Goal: Information Seeking & Learning: Learn about a topic

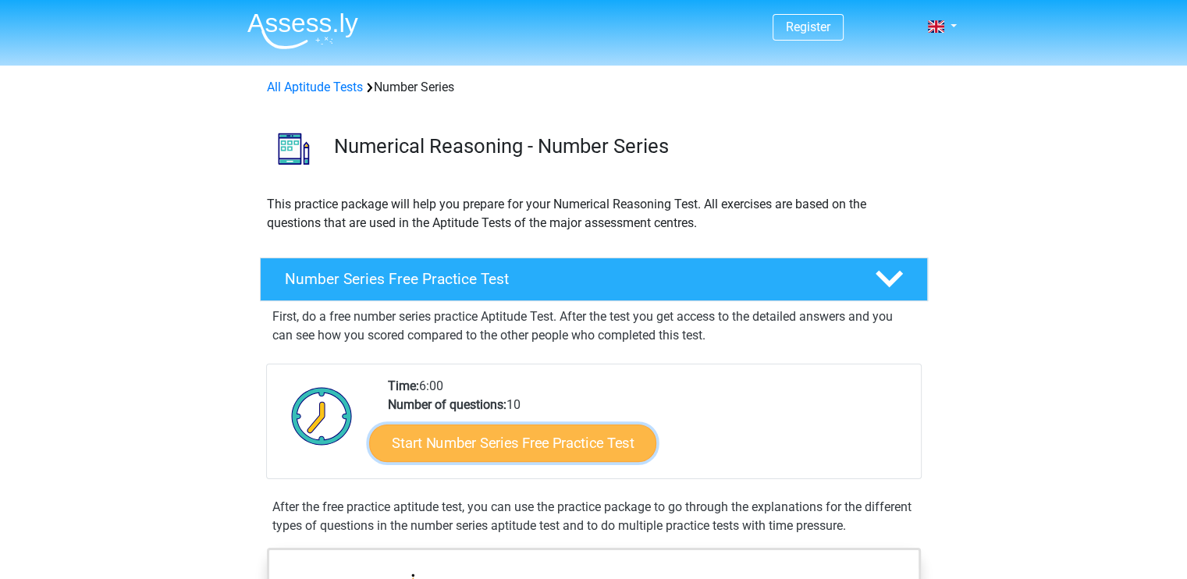
click at [525, 454] on link "Start Number Series Free Practice Test" at bounding box center [512, 442] width 287 height 37
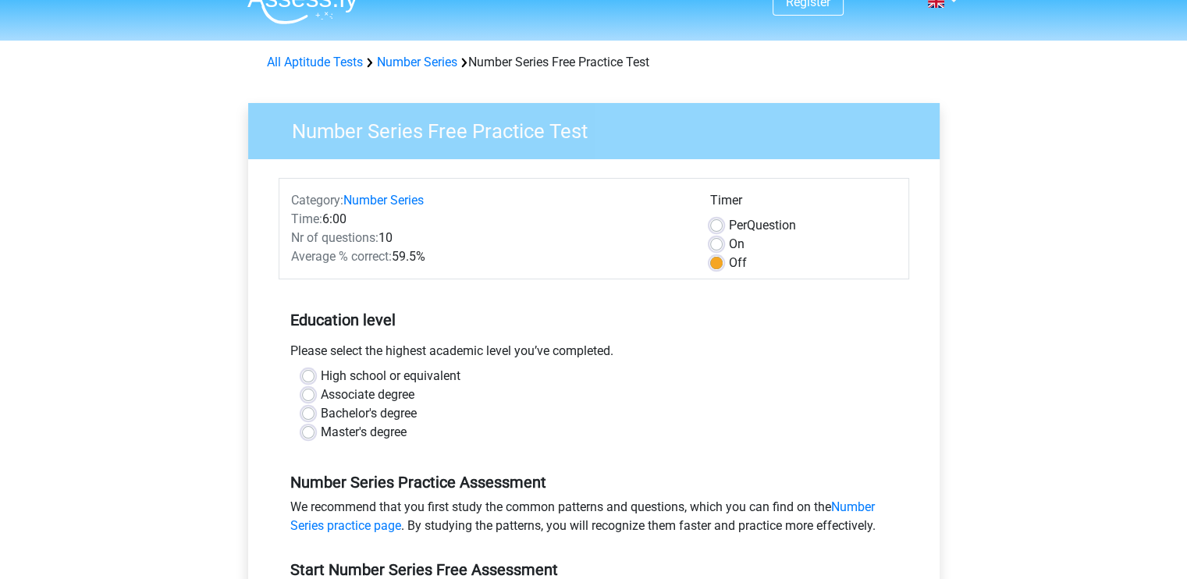
scroll to position [25, 0]
click at [729, 237] on label "On" at bounding box center [737, 244] width 16 height 19
click at [712, 237] on input "On" at bounding box center [716, 243] width 12 height 16
radio input "true"
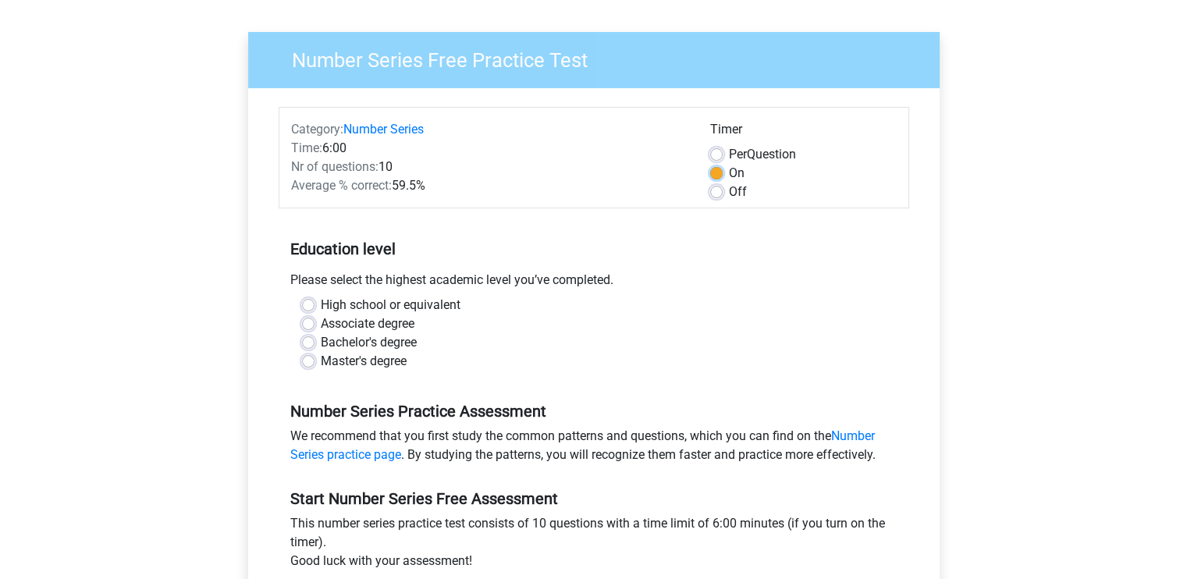
scroll to position [96, 0]
click at [339, 361] on label "Master's degree" at bounding box center [364, 361] width 86 height 19
click at [315, 361] on input "Master's degree" at bounding box center [308, 360] width 12 height 16
radio input "true"
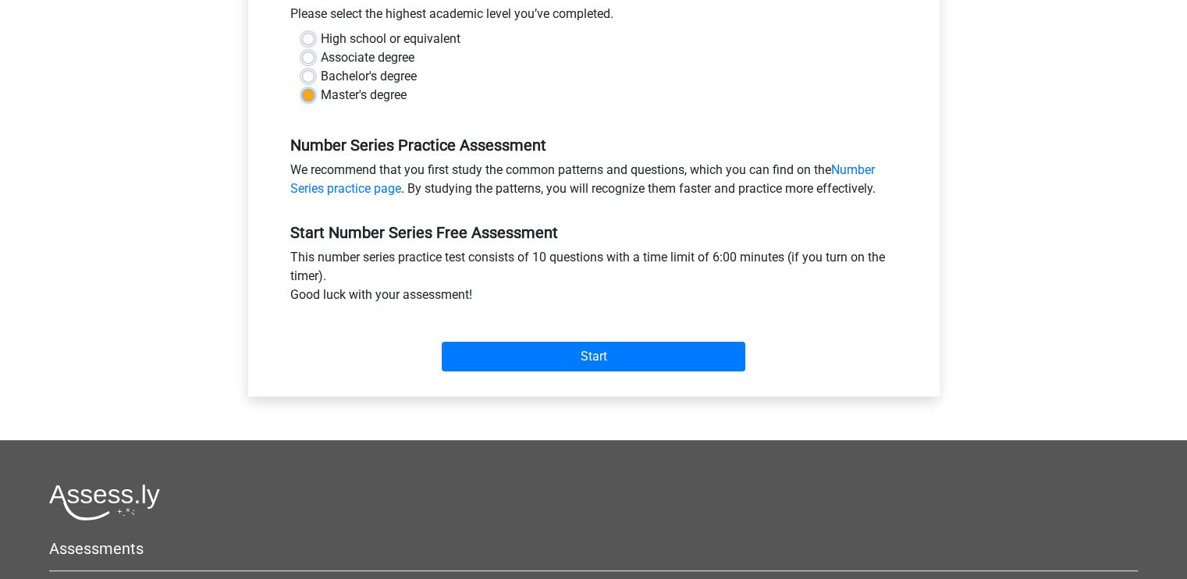
scroll to position [365, 0]
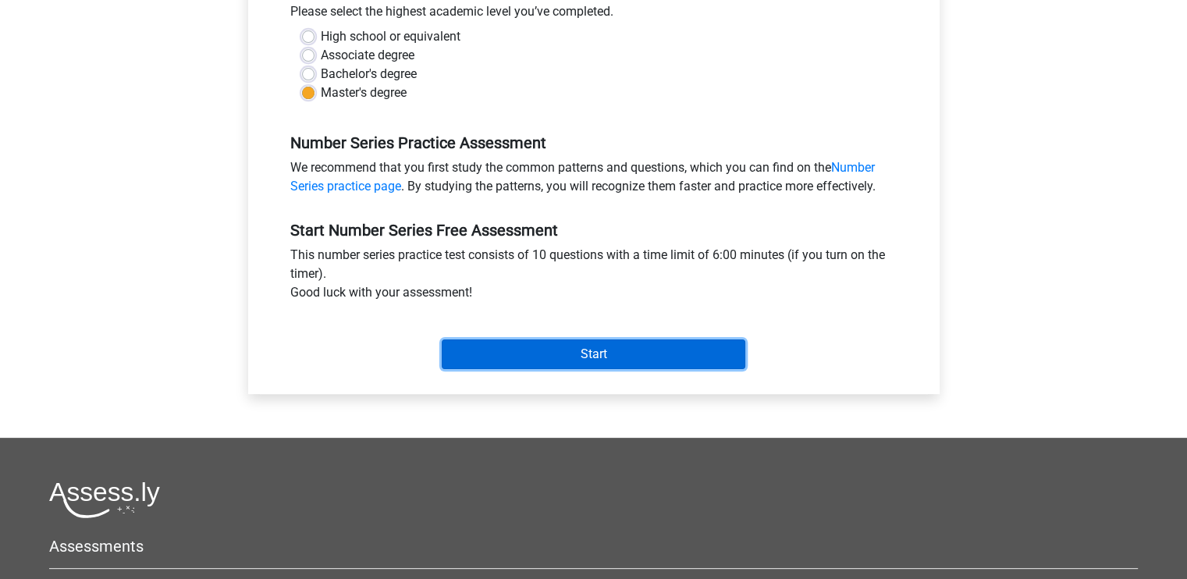
click at [522, 360] on input "Start" at bounding box center [594, 355] width 304 height 30
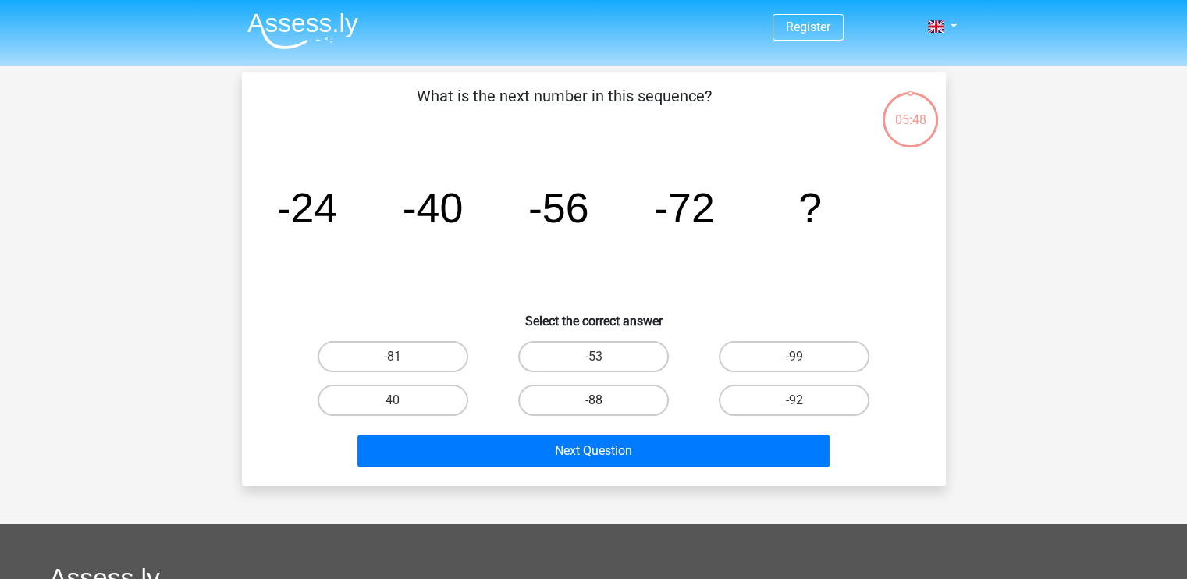
click at [583, 409] on label "-88" at bounding box center [593, 400] width 151 height 31
click at [593, 409] on input "-88" at bounding box center [598, 405] width 10 height 10
radio input "true"
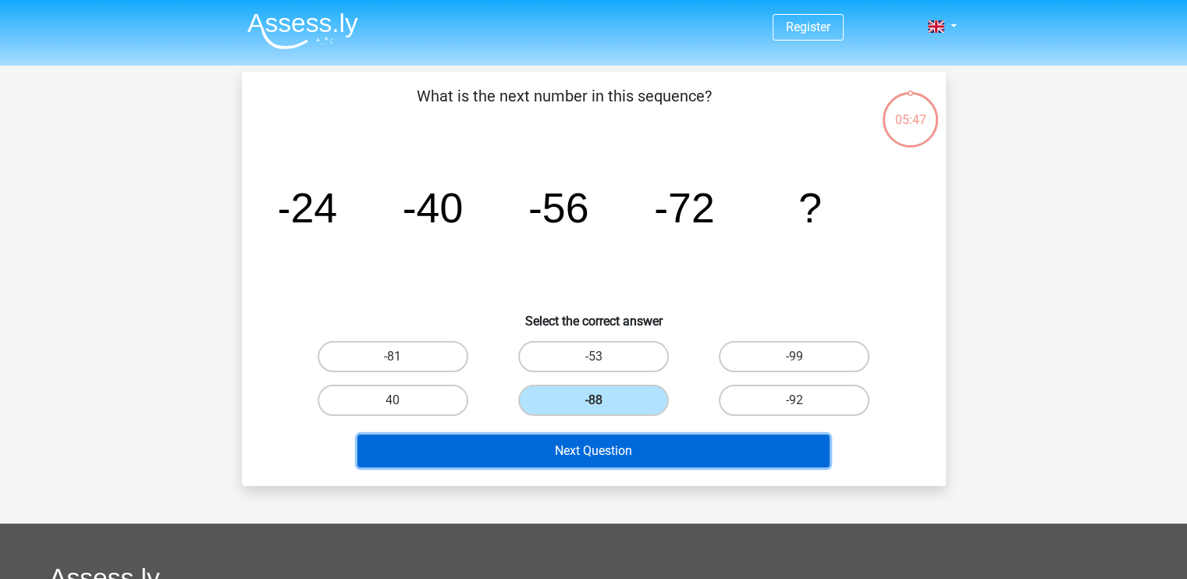
click at [632, 446] on button "Next Question" at bounding box center [594, 451] width 472 height 33
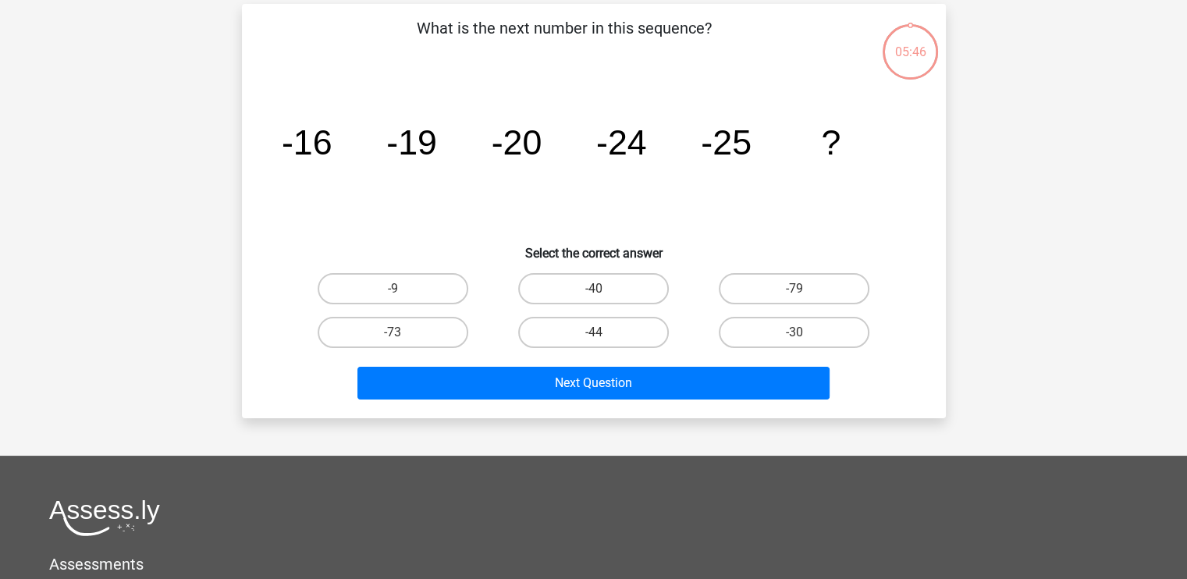
scroll to position [72, 0]
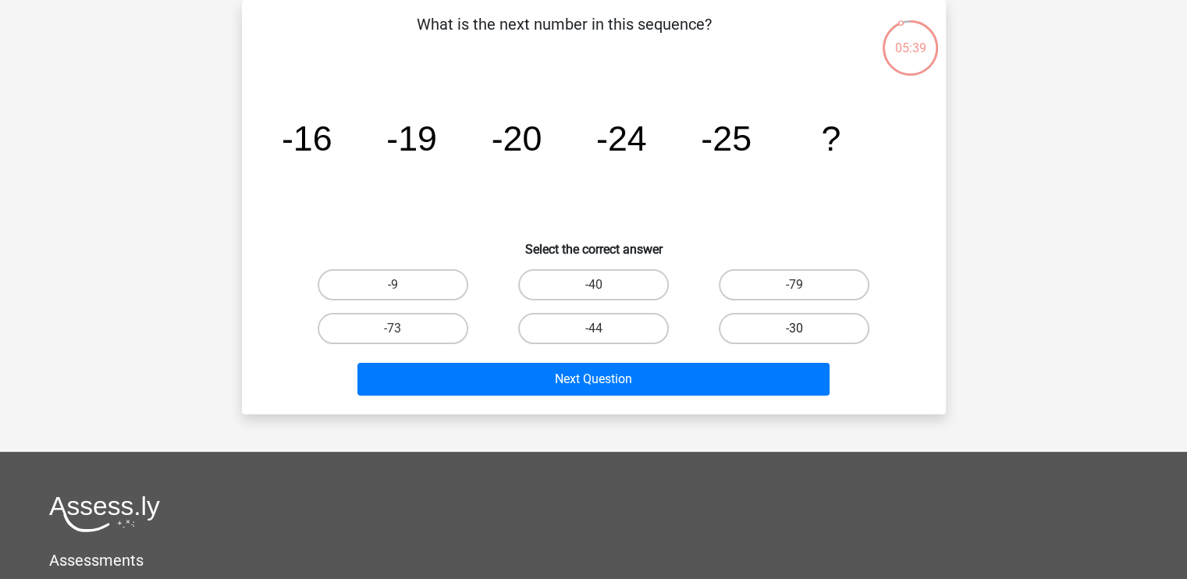
click at [765, 329] on label "-30" at bounding box center [794, 328] width 151 height 31
click at [795, 329] on input "-30" at bounding box center [800, 334] width 10 height 10
radio input "true"
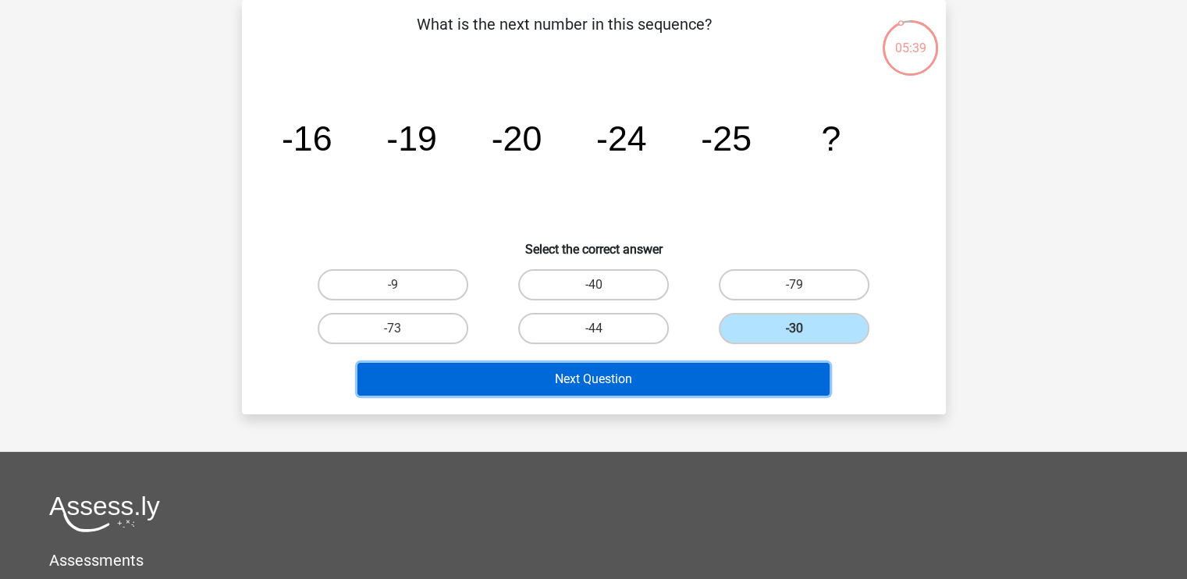
click at [724, 375] on button "Next Question" at bounding box center [594, 379] width 472 height 33
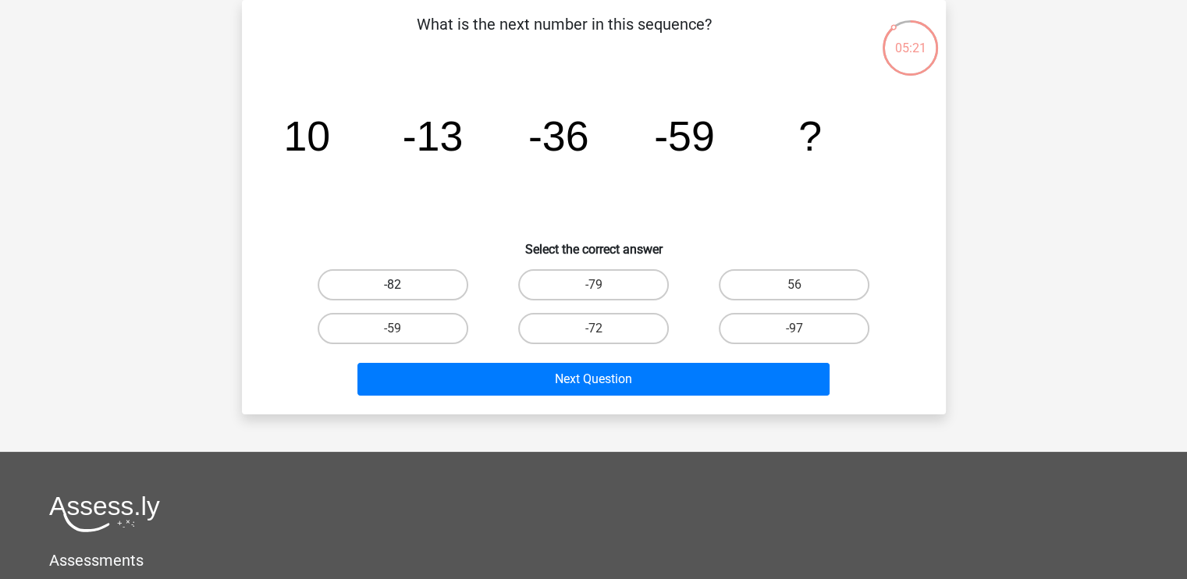
click at [429, 293] on label "-82" at bounding box center [393, 284] width 151 height 31
click at [403, 293] on input "-82" at bounding box center [398, 290] width 10 height 10
radio input "true"
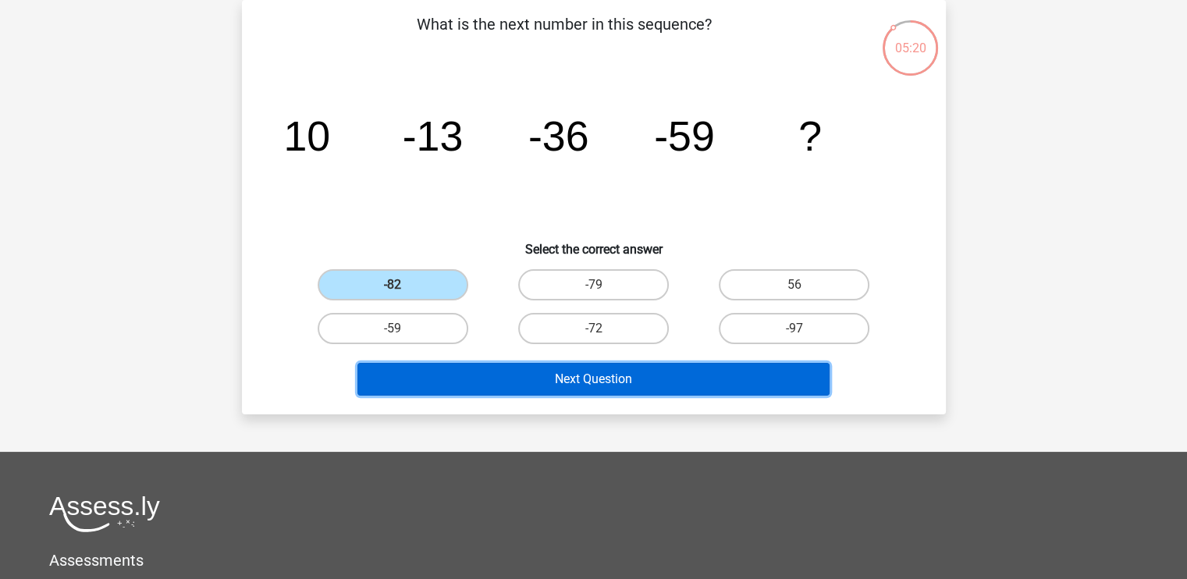
click at [556, 368] on button "Next Question" at bounding box center [594, 379] width 472 height 33
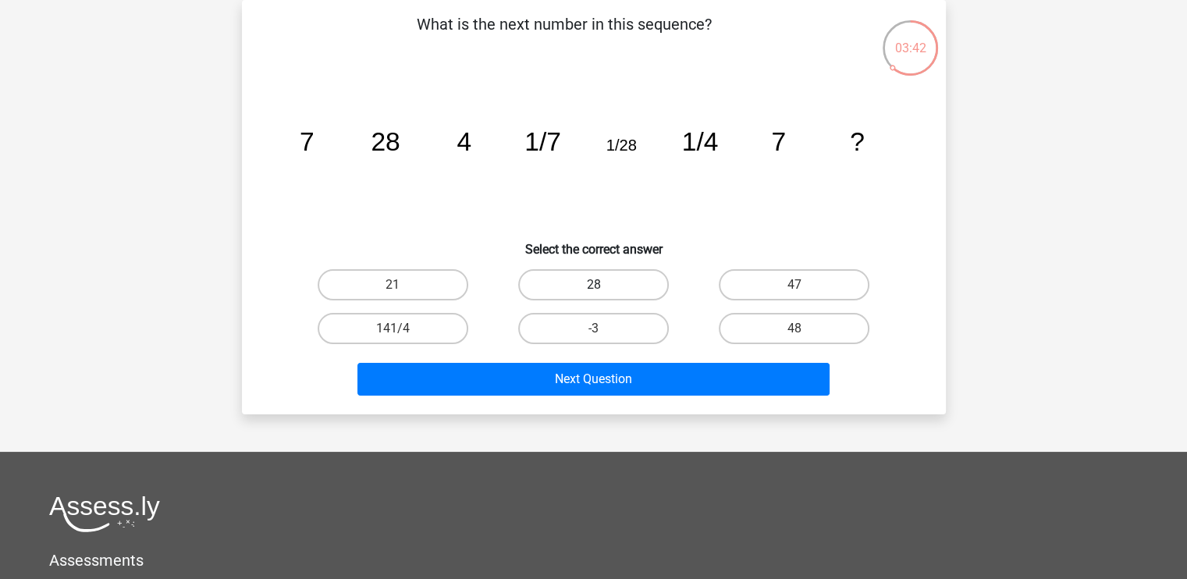
click at [568, 278] on label "28" at bounding box center [593, 284] width 151 height 31
click at [593, 285] on input "28" at bounding box center [598, 290] width 10 height 10
radio input "true"
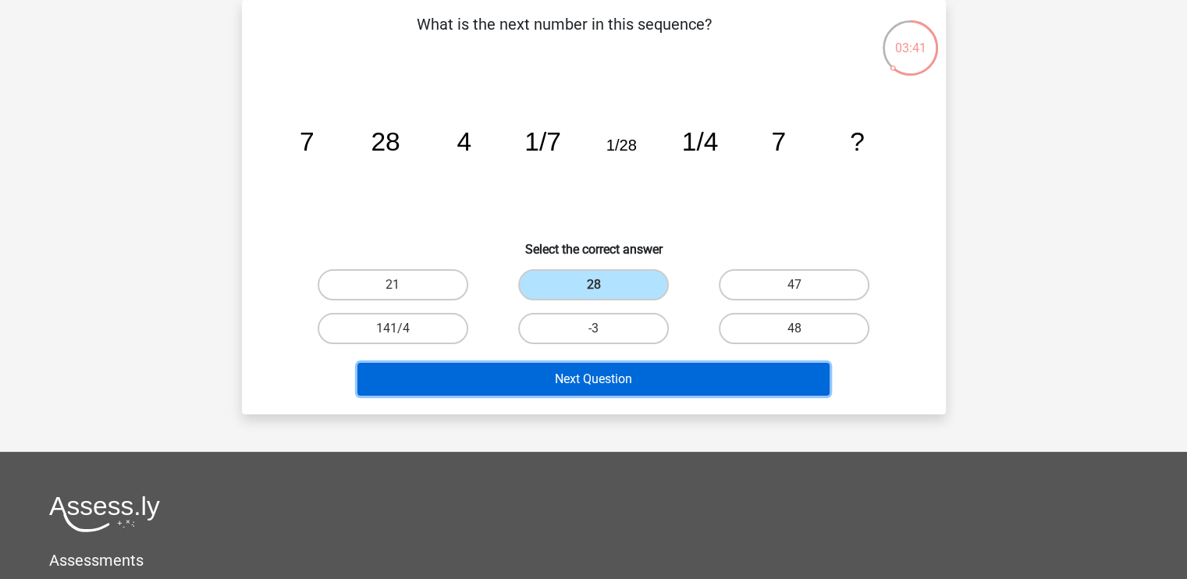
click at [565, 375] on button "Next Question" at bounding box center [594, 379] width 472 height 33
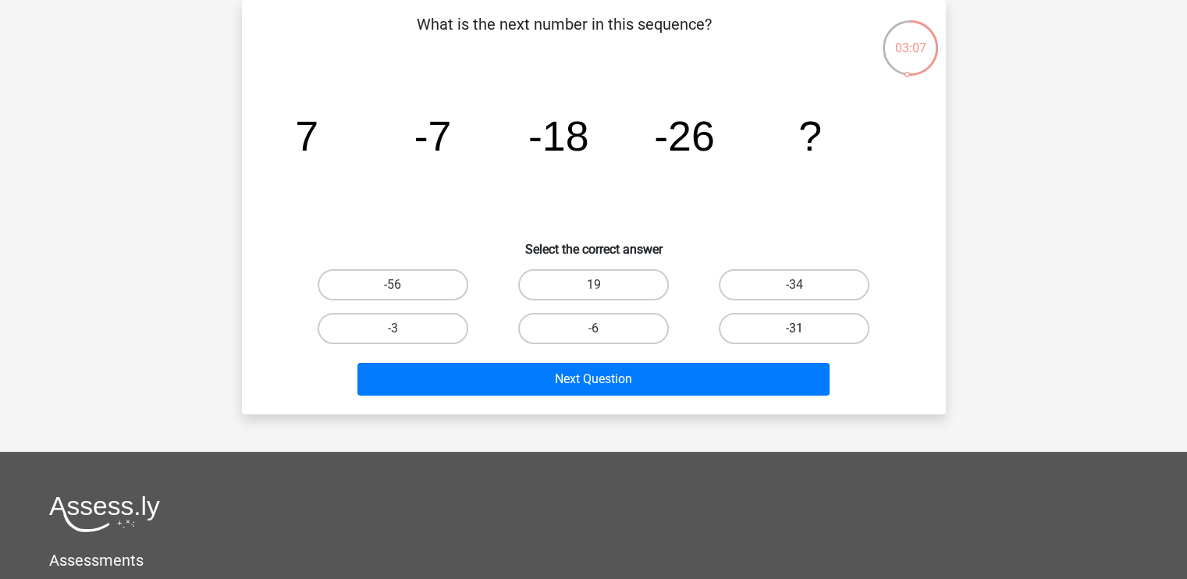
click at [738, 318] on label "-31" at bounding box center [794, 328] width 151 height 31
click at [795, 329] on input "-31" at bounding box center [800, 334] width 10 height 10
radio input "true"
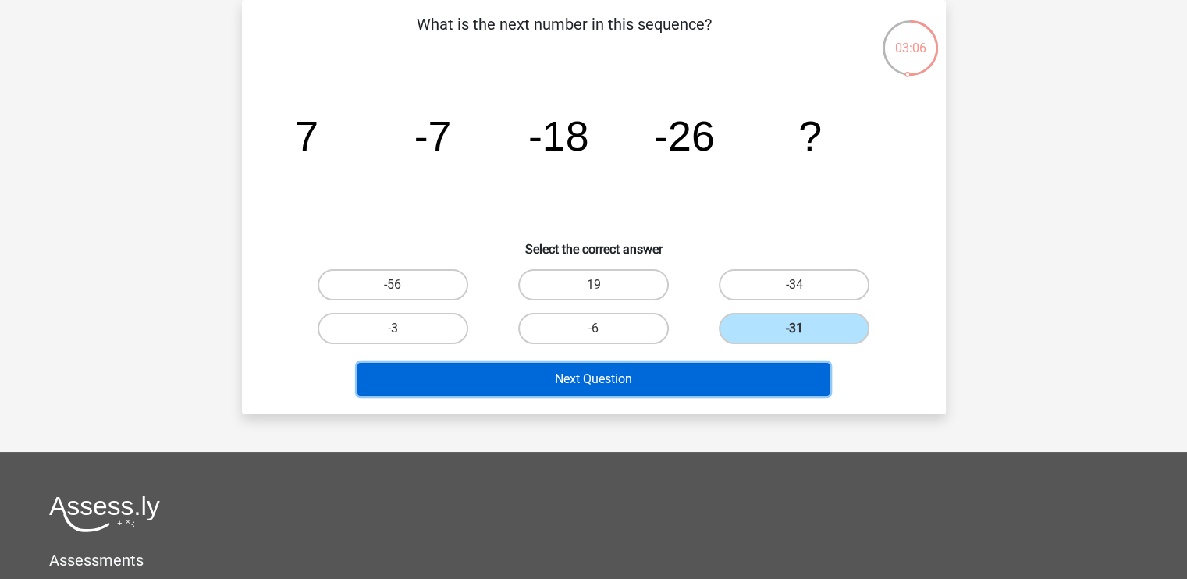
click at [668, 369] on button "Next Question" at bounding box center [594, 379] width 472 height 33
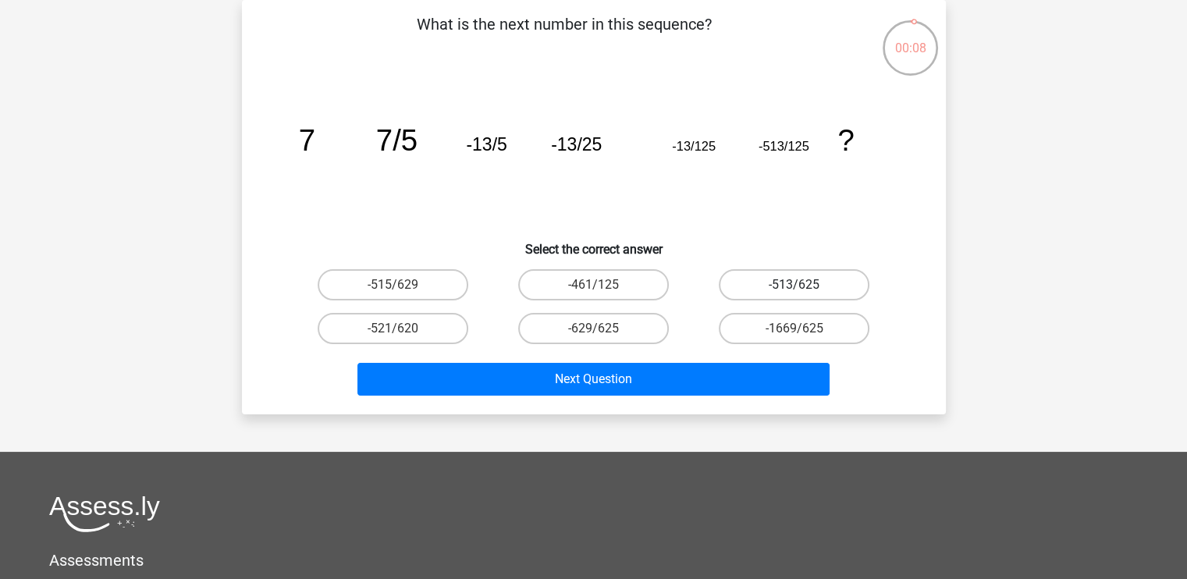
click at [752, 293] on label "-513/625" at bounding box center [794, 284] width 151 height 31
click at [795, 293] on input "-513/625" at bounding box center [800, 290] width 10 height 10
radio input "true"
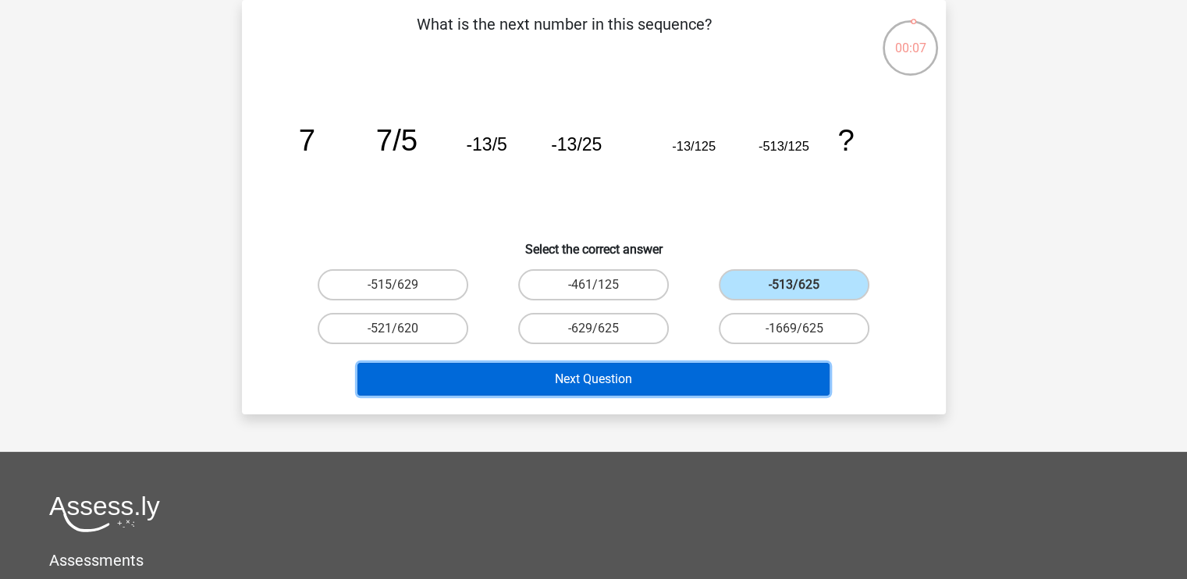
click at [685, 375] on button "Next Question" at bounding box center [594, 379] width 472 height 33
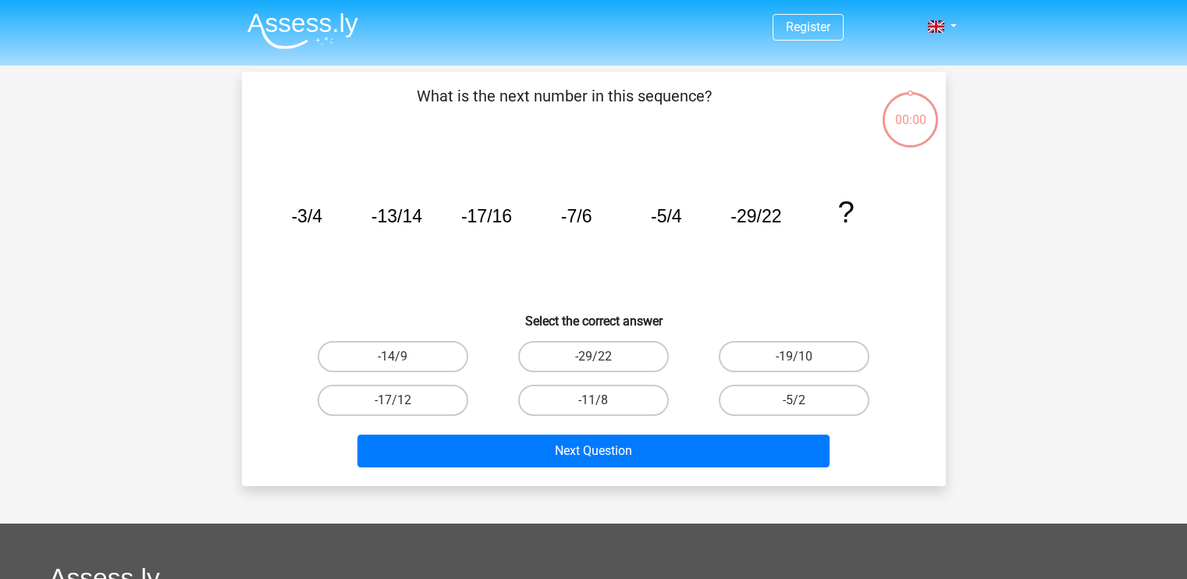
scroll to position [72, 0]
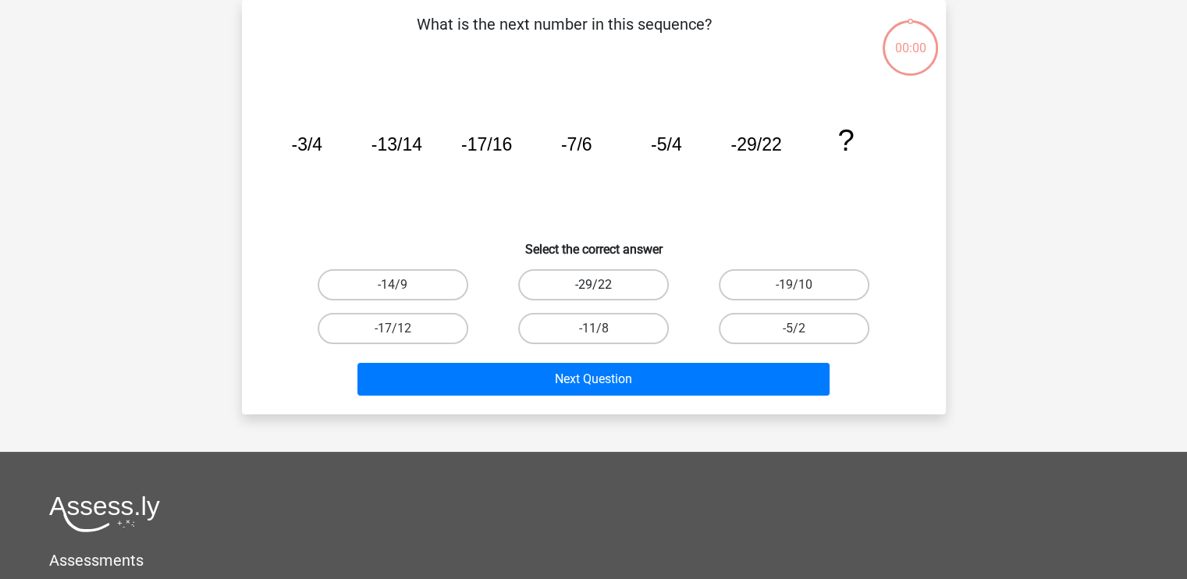
click at [559, 286] on label "-29/22" at bounding box center [593, 284] width 151 height 31
click at [593, 286] on input "-29/22" at bounding box center [598, 290] width 10 height 10
radio input "true"
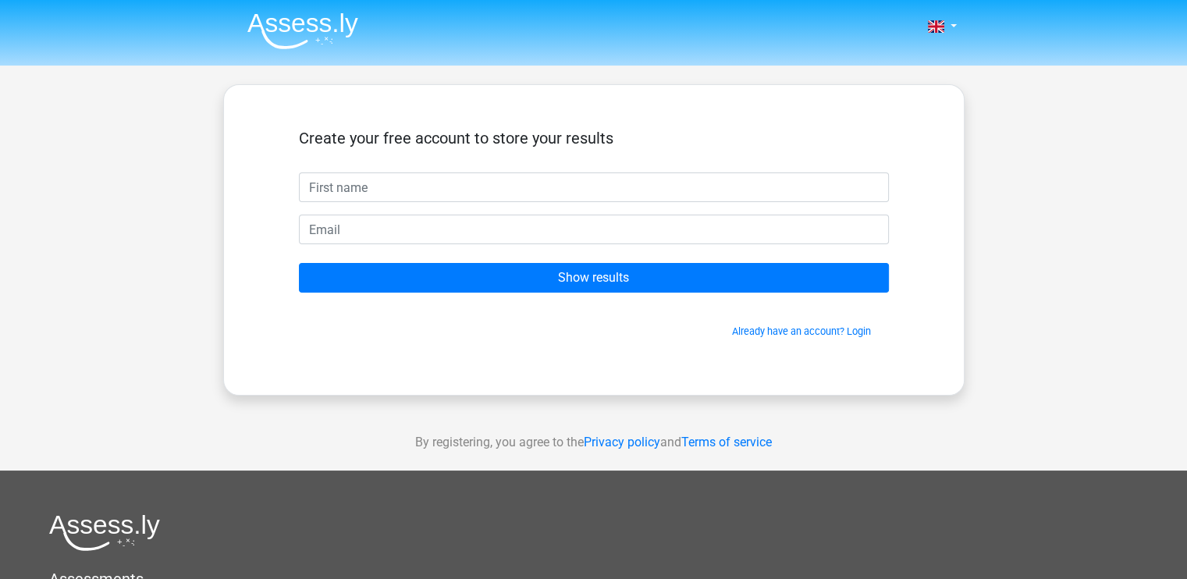
click at [495, 202] on form "Create your free account to store your results Show results Already have an acc…" at bounding box center [594, 234] width 590 height 210
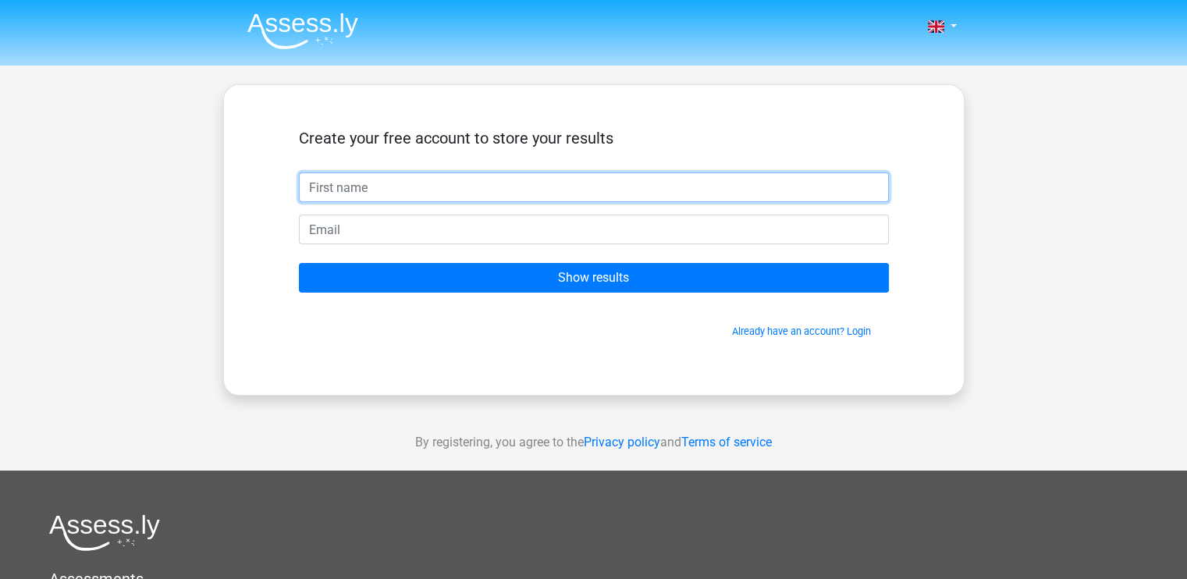
click at [489, 196] on input "text" at bounding box center [594, 188] width 590 height 30
type input "[PERSON_NAME]"
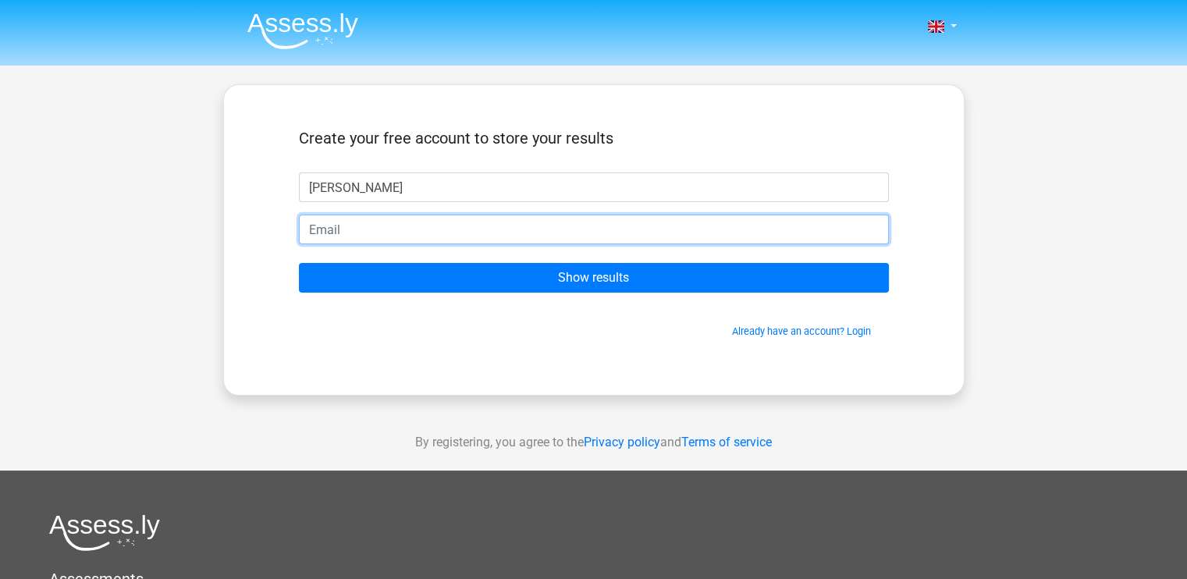
click at [417, 229] on input "email" at bounding box center [594, 230] width 590 height 30
type input "[EMAIL_ADDRESS][DOMAIN_NAME]"
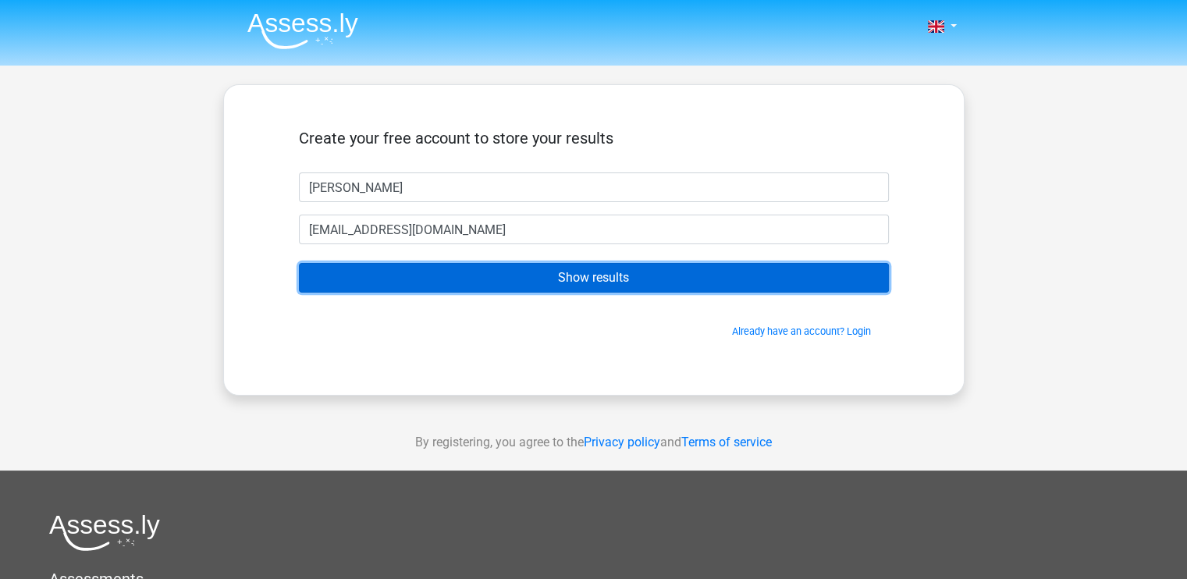
click at [439, 281] on input "Show results" at bounding box center [594, 278] width 590 height 30
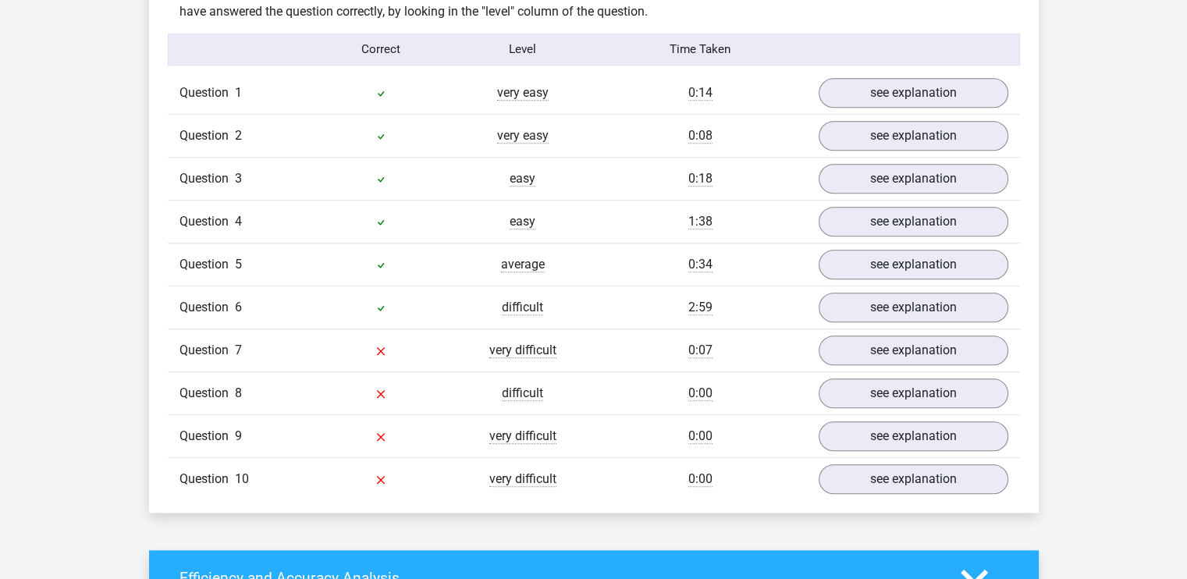
scroll to position [1241, 0]
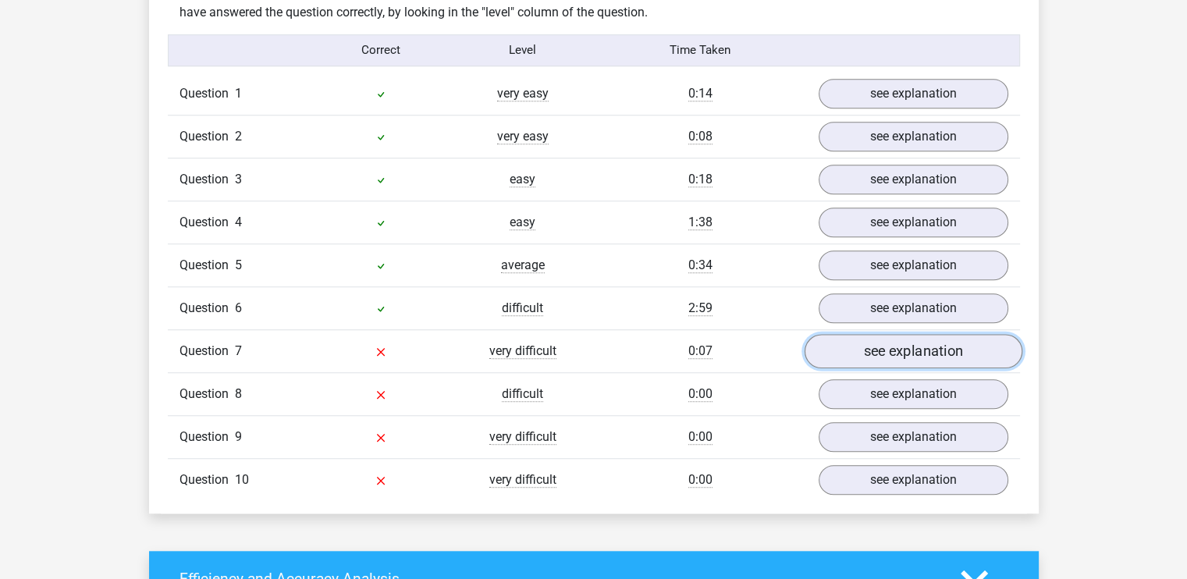
click at [863, 352] on link "see explanation" at bounding box center [913, 351] width 218 height 34
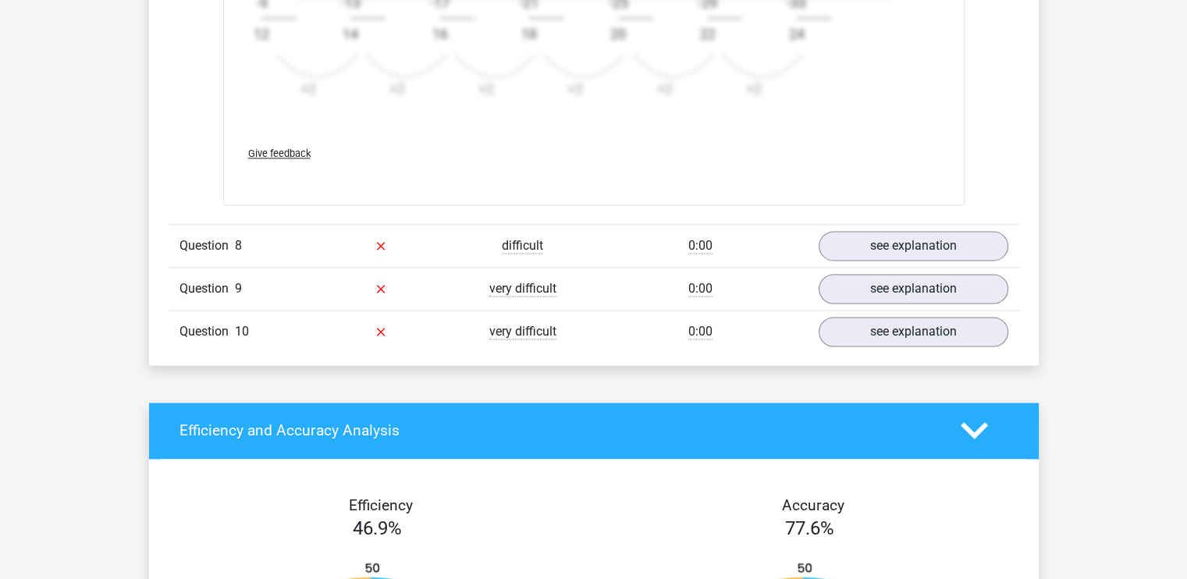
scroll to position [2414, 0]
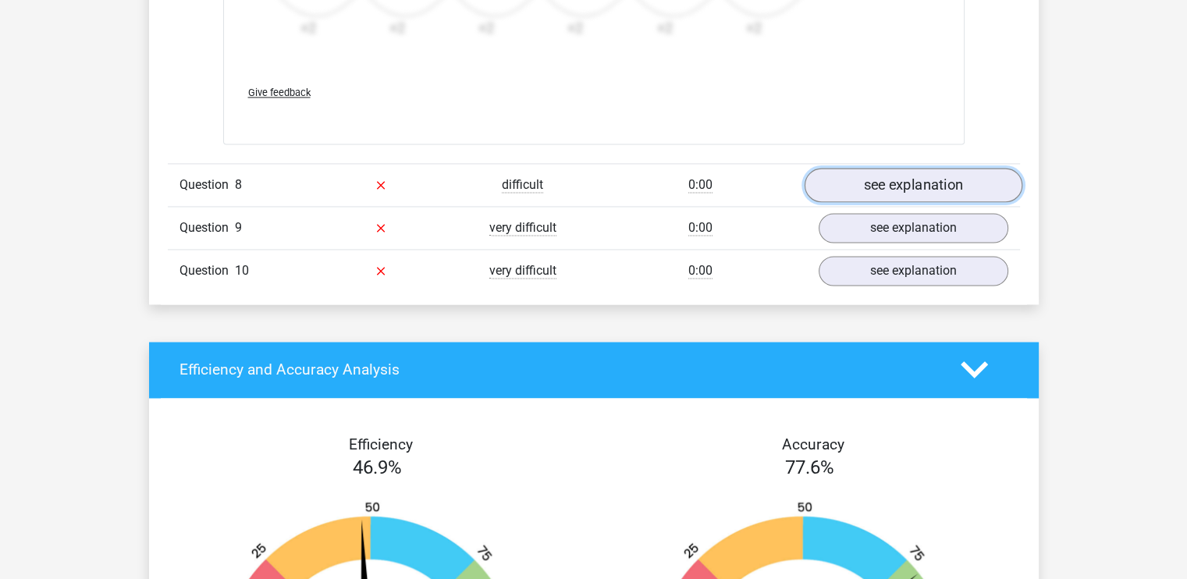
click at [870, 189] on link "see explanation" at bounding box center [913, 185] width 218 height 34
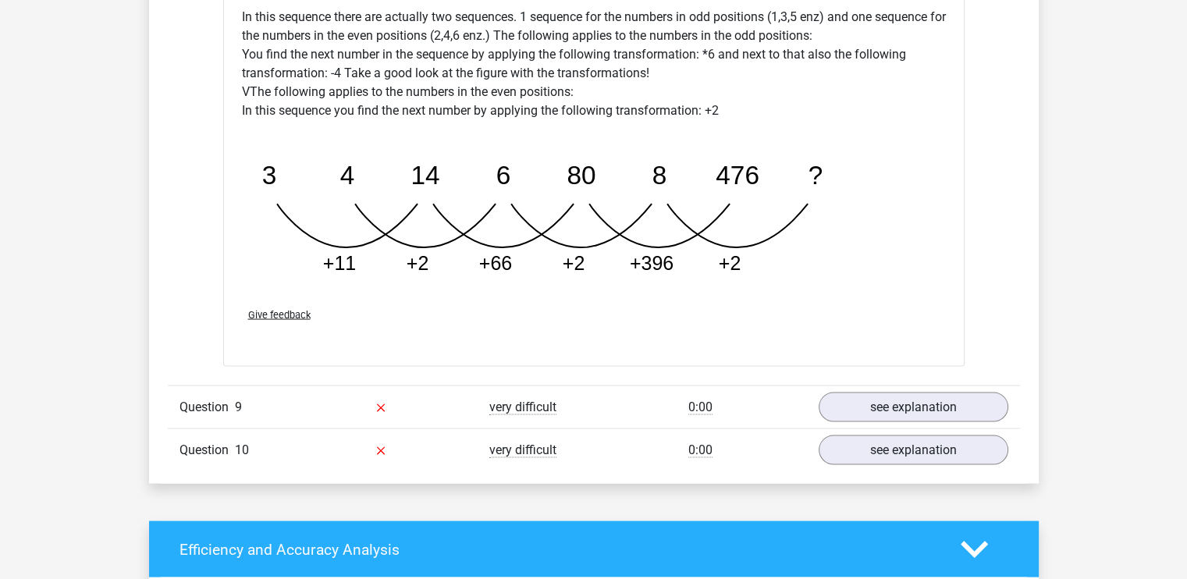
scroll to position [3171, 0]
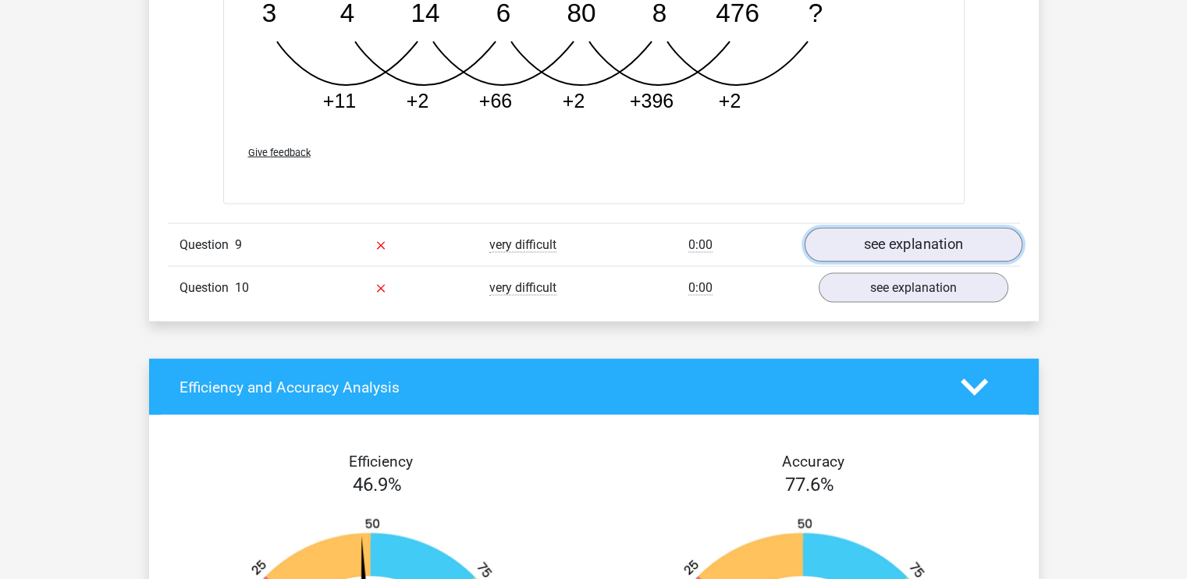
click at [902, 237] on link "see explanation" at bounding box center [913, 246] width 218 height 34
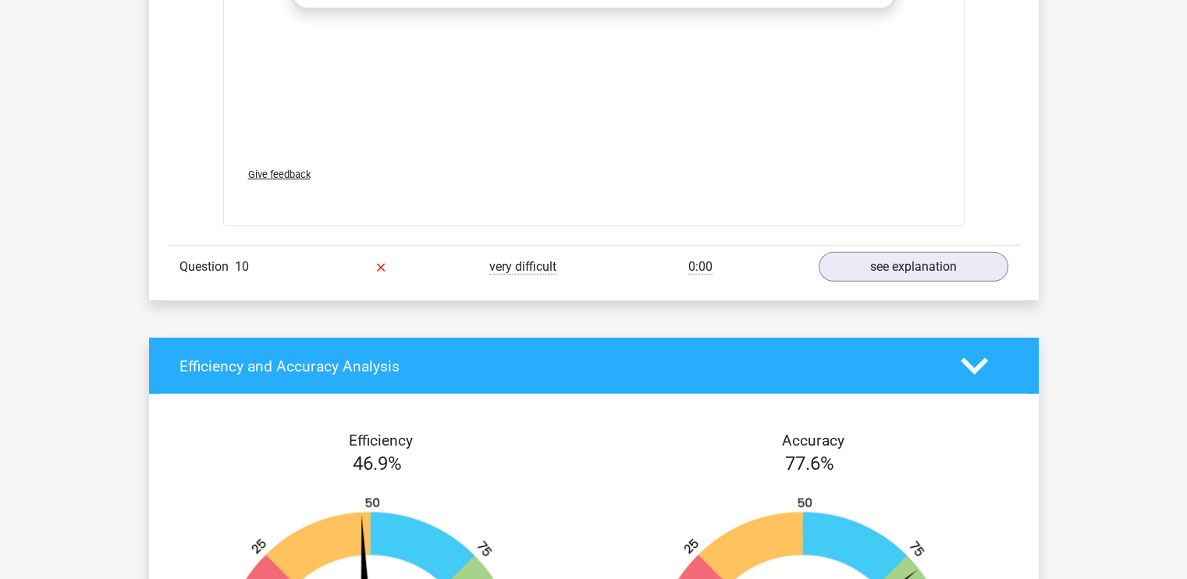
scroll to position [4162, 0]
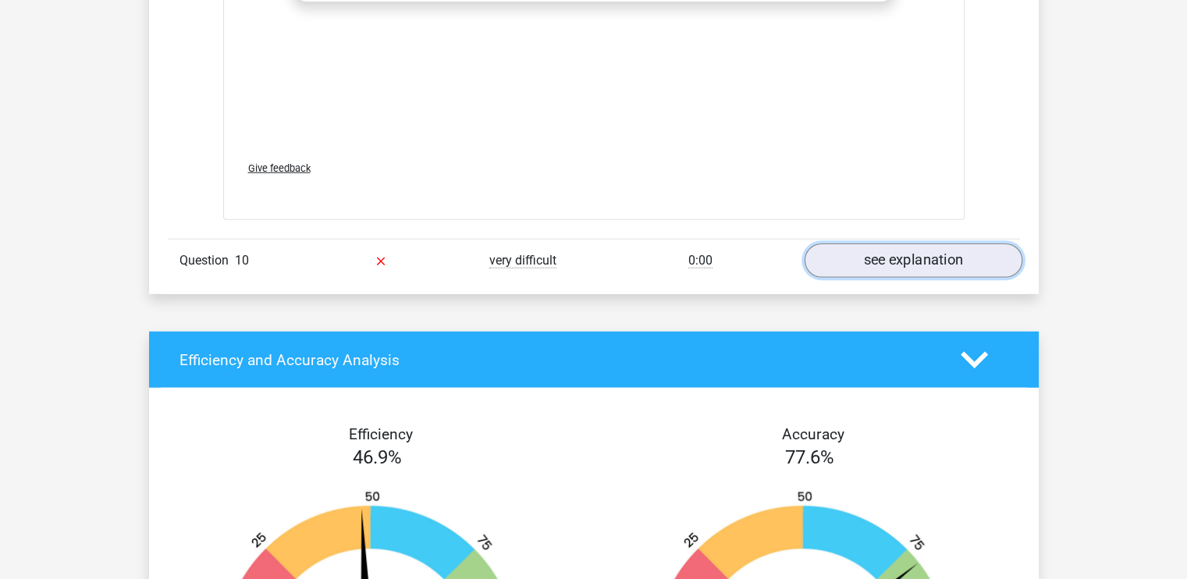
click at [905, 256] on link "see explanation" at bounding box center [913, 261] width 218 height 34
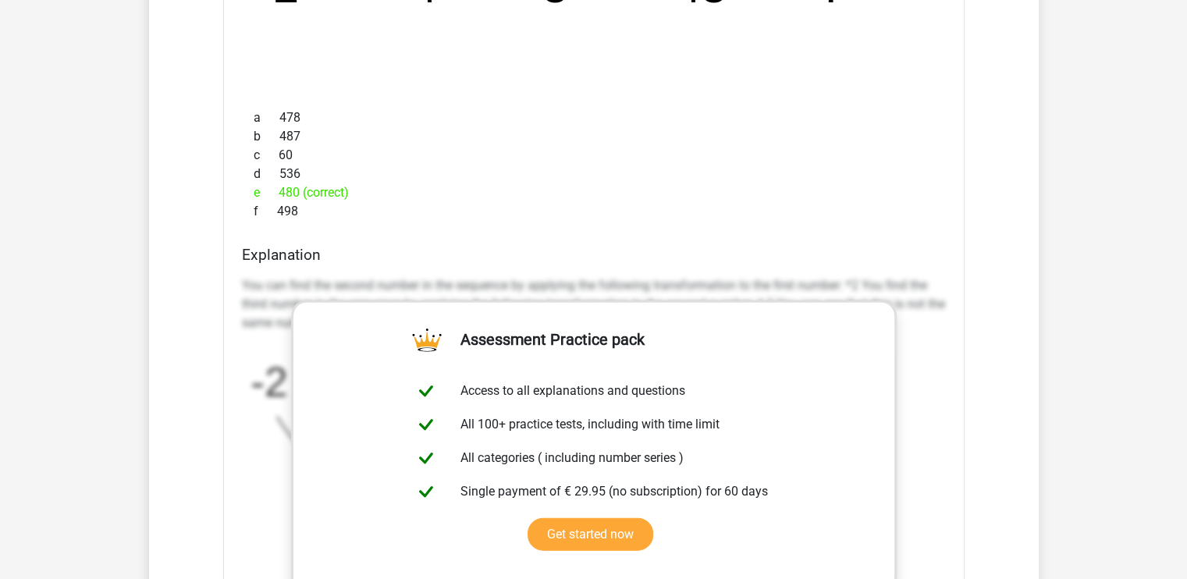
scroll to position [3311, 0]
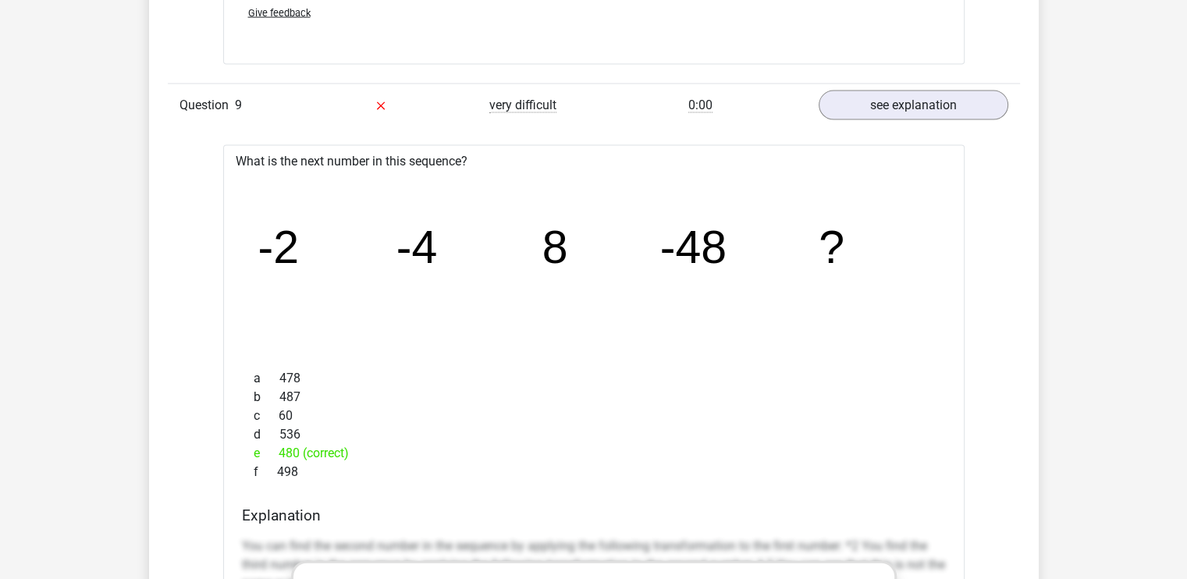
drag, startPoint x: 721, startPoint y: 345, endPoint x: 656, endPoint y: 272, distance: 97.8
click at [656, 272] on icon "image/svg+xml -2 -4 8 -48 ?" at bounding box center [594, 263] width 692 height 173
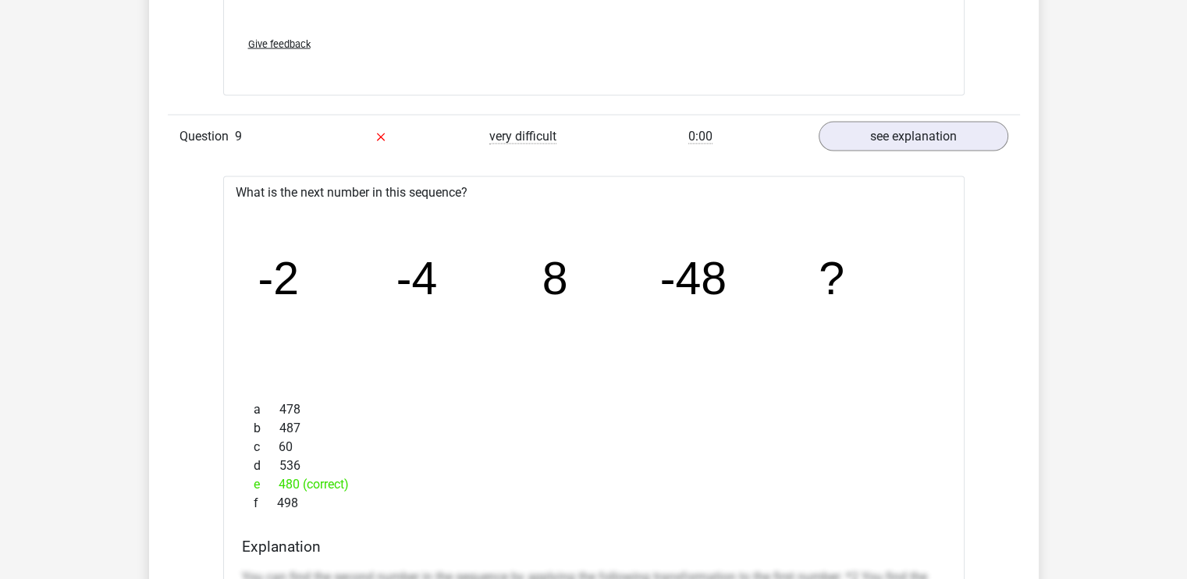
scroll to position [3282, 0]
drag, startPoint x: 433, startPoint y: 279, endPoint x: 667, endPoint y: 308, distance: 236.0
click at [667, 308] on icon "image/svg+xml -2 -4 8 -48 ?" at bounding box center [594, 293] width 692 height 173
click at [440, 498] on div "f 498" at bounding box center [594, 502] width 704 height 19
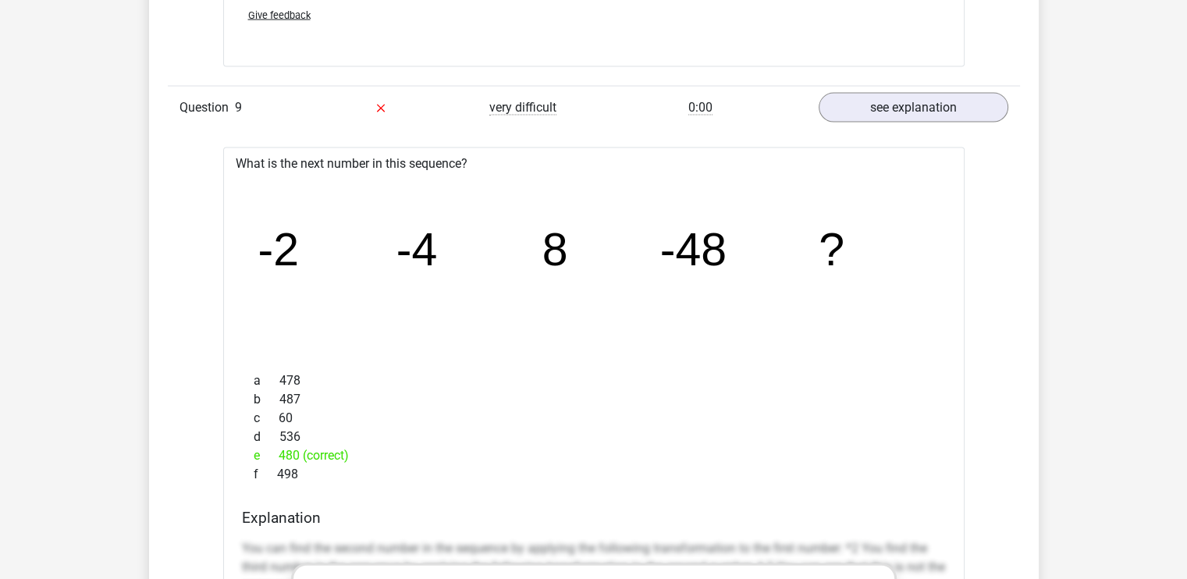
scroll to position [3308, 0]
